Goal: Task Accomplishment & Management: Manage account settings

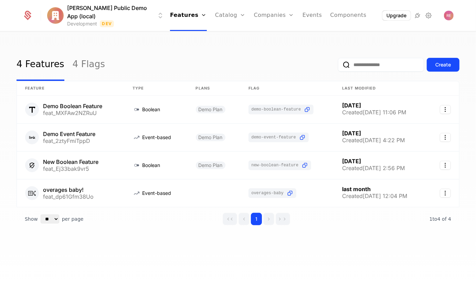
click at [426, 221] on div "Show ** ** ** *** *** per page per page 1 1 to 4 of 4 of 4" at bounding box center [238, 218] width 443 height 23
drag, startPoint x: 426, startPoint y: 221, endPoint x: 450, endPoint y: 219, distance: 23.8
click at [450, 219] on div "Show ** ** ** *** *** per page per page 1 1 to 4 of 4 of 4" at bounding box center [238, 218] width 443 height 23
click at [426, 13] on icon at bounding box center [429, 15] width 8 height 8
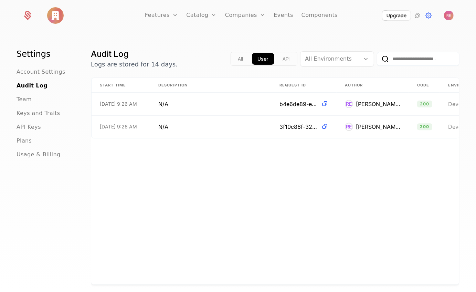
click at [31, 131] on ul "Account Settings Audit Log Team Keys and Traits API Keys Plans Usage & Billing" at bounding box center [46, 113] width 58 height 91
click at [31, 128] on span "API Keys" at bounding box center [29, 127] width 24 height 8
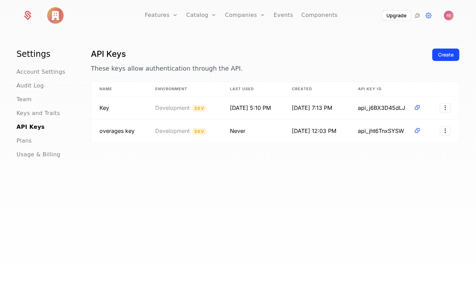
click at [54, 15] on img at bounding box center [55, 15] width 17 height 17
click at [169, 15] on link "Features" at bounding box center [161, 15] width 33 height 31
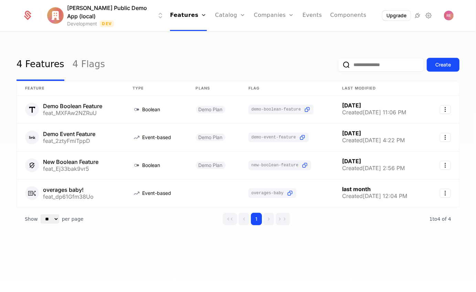
click at [61, 15] on html "Ryan's Public Demo App (local) Development Dev Features Features Flags Catalog …" at bounding box center [238, 146] width 476 height 292
click at [296, 51] on html "Ryan's Public Demo App (local) Development Dev Features Features Flags Catalog …" at bounding box center [238, 146] width 476 height 292
click at [429, 13] on icon at bounding box center [429, 15] width 8 height 8
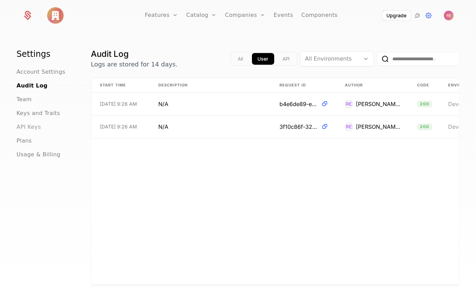
click at [18, 125] on span "API Keys" at bounding box center [29, 127] width 24 height 8
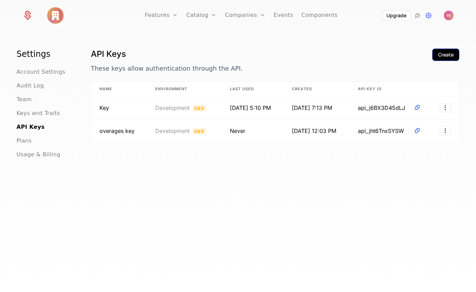
click at [440, 50] on button "Create" at bounding box center [445, 55] width 27 height 12
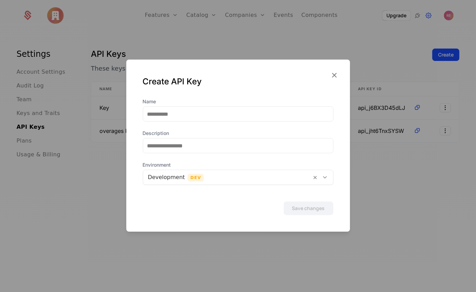
click at [201, 122] on div "Name Description Environment Development Dev" at bounding box center [238, 141] width 191 height 87
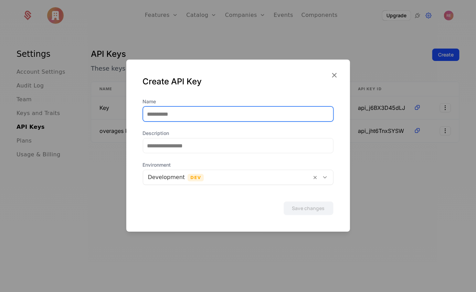
click at [203, 113] on input "Name" at bounding box center [238, 114] width 190 height 14
type input "****"
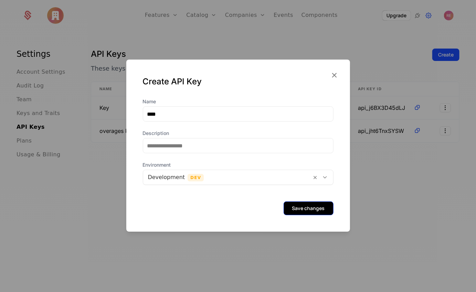
click at [315, 207] on button "Save changes" at bounding box center [308, 208] width 50 height 14
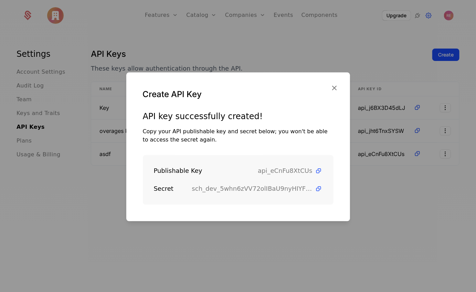
click at [278, 172] on span "api_eCnFu8XtCUs" at bounding box center [285, 171] width 54 height 10
copy span "api_eCnFu8XtCUs"
click at [319, 184] on span "sch_dev_5whn6zVV72olIBaU9nyHIYFhMT4WvIyC" at bounding box center [257, 189] width 130 height 10
click at [319, 188] on icon at bounding box center [318, 188] width 7 height 7
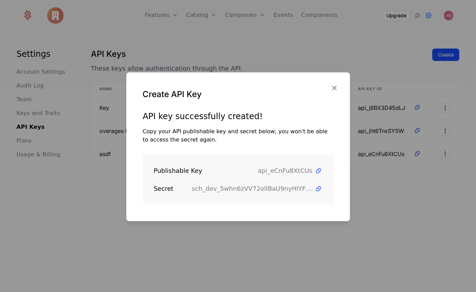
click at [366, 48] on div at bounding box center [238, 146] width 476 height 292
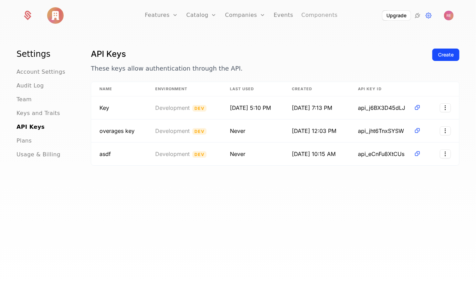
click at [316, 19] on link "Components" at bounding box center [319, 15] width 36 height 31
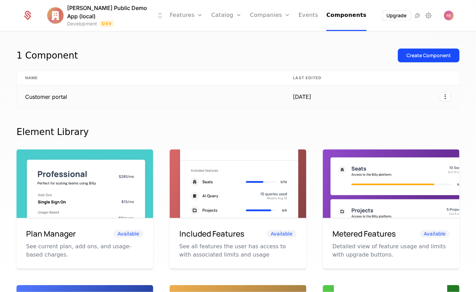
click at [100, 101] on td "Customer portal" at bounding box center [151, 96] width 268 height 23
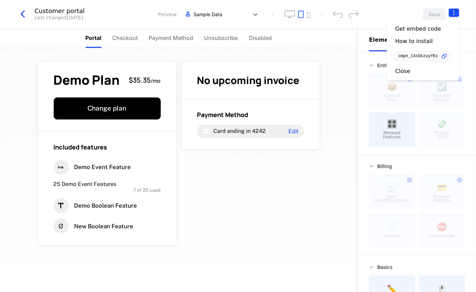
click at [459, 13] on html "Ryan's Public Demo App (local) Development Dev Features Features Flags Catalog …" at bounding box center [238, 146] width 476 height 292
click at [446, 54] on icon "button" at bounding box center [444, 56] width 7 height 7
click at [29, 15] on html "Ryan's Public Demo App (local) Development Dev Features Features Flags Catalog …" at bounding box center [238, 146] width 476 height 292
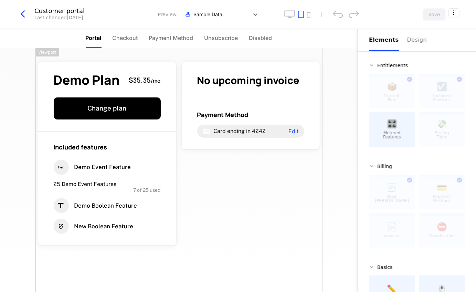
click at [19, 19] on icon "button" at bounding box center [23, 14] width 12 height 12
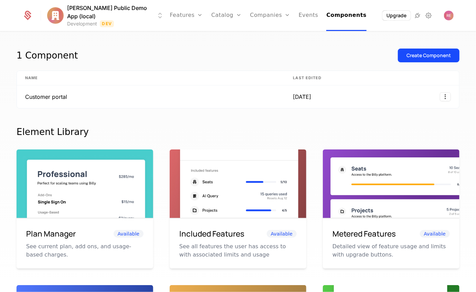
click at [24, 18] on icon at bounding box center [28, 16] width 10 height 10
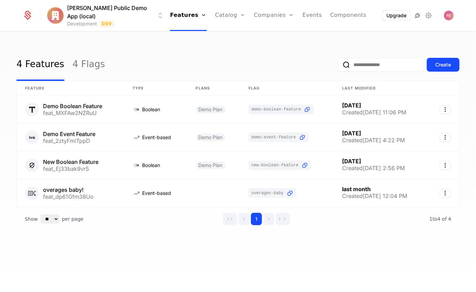
click at [418, 15] on icon at bounding box center [418, 15] width 8 height 8
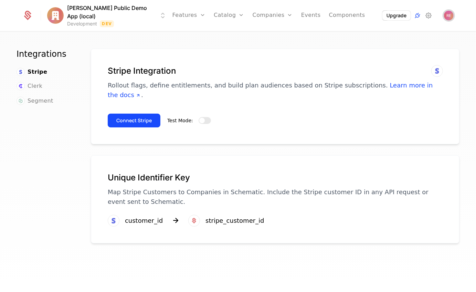
click at [448, 19] on img "Open user button" at bounding box center [449, 16] width 10 height 10
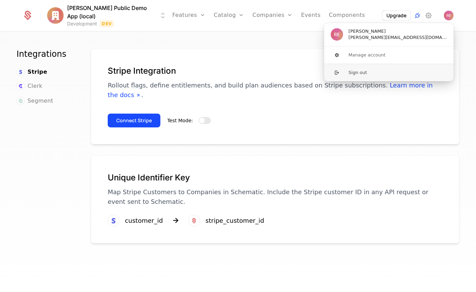
click at [389, 76] on button "Sign out" at bounding box center [389, 73] width 130 height 18
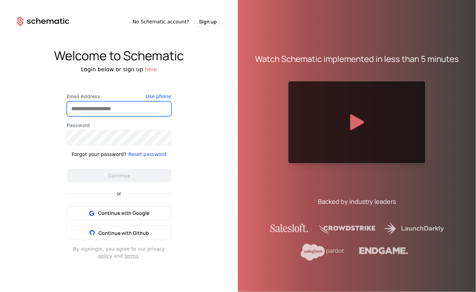
click at [94, 114] on input "Email Address" at bounding box center [119, 108] width 104 height 14
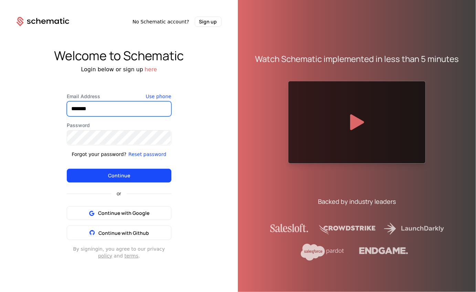
type input "**********"
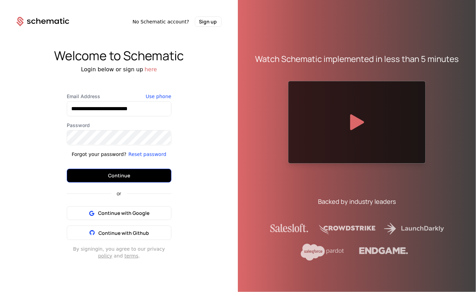
click at [144, 179] on button "Continue" at bounding box center [119, 176] width 105 height 14
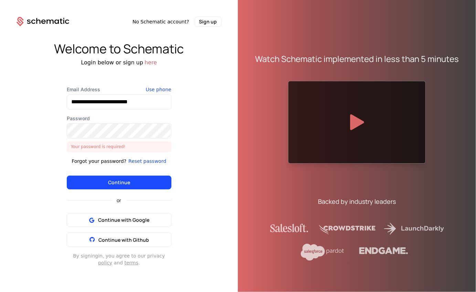
click at [114, 138] on div at bounding box center [119, 130] width 105 height 15
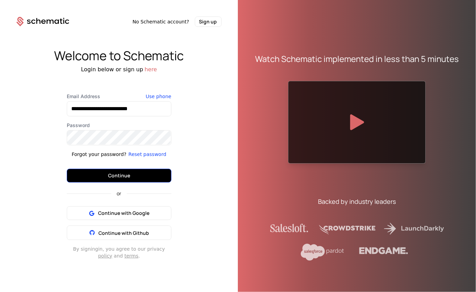
click at [113, 178] on button "Continue" at bounding box center [119, 176] width 105 height 14
